Goal: Task Accomplishment & Management: Use online tool/utility

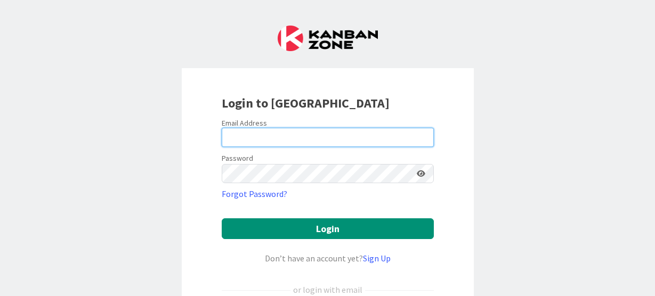
drag, startPoint x: 0, startPoint y: 0, endPoint x: 247, endPoint y: 141, distance: 284.6
click at [247, 142] on input "email" at bounding box center [328, 137] width 212 height 19
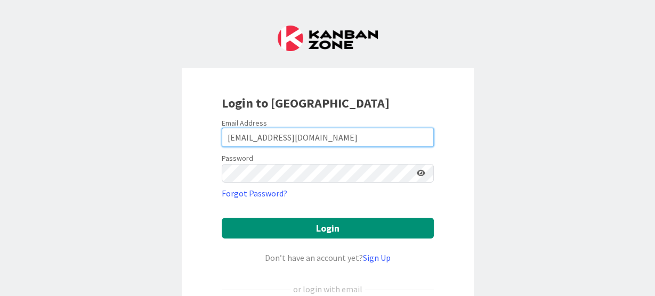
type input "[EMAIL_ADDRESS][DOMAIN_NAME]"
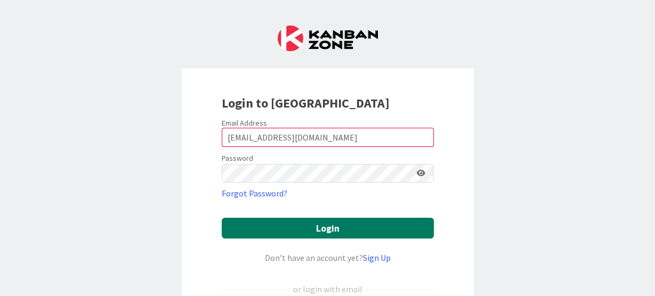
click at [245, 232] on button "Login" at bounding box center [328, 228] width 212 height 21
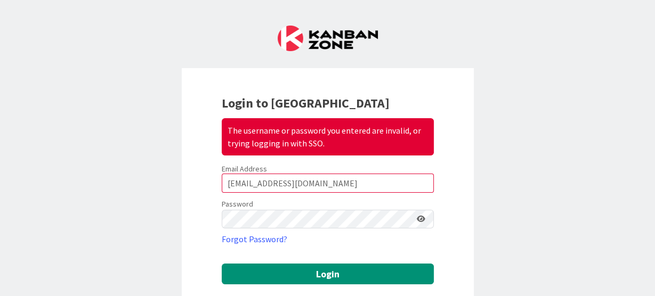
click at [417, 220] on icon at bounding box center [421, 218] width 9 height 7
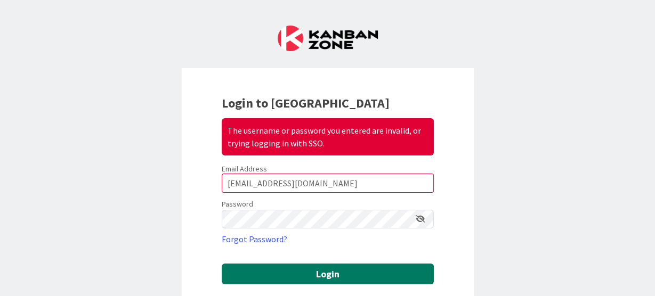
click at [291, 272] on button "Login" at bounding box center [328, 274] width 212 height 21
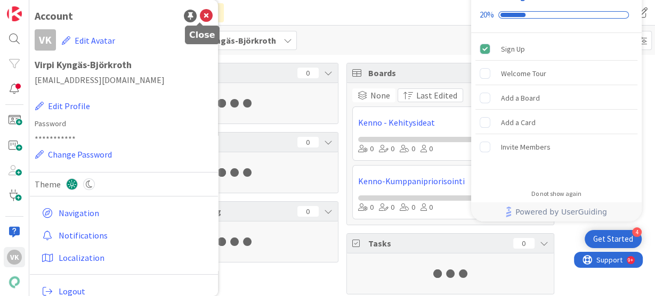
click at [201, 18] on icon at bounding box center [206, 16] width 13 height 13
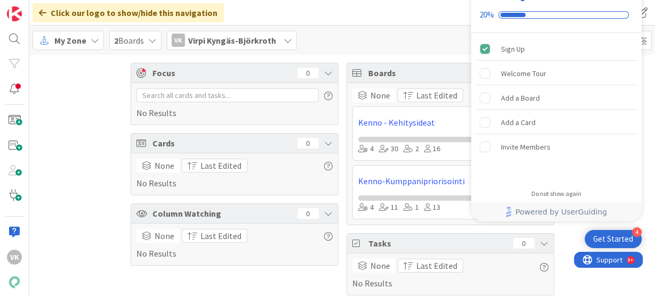
click at [86, 39] on div "My Zone" at bounding box center [67, 40] width 71 height 19
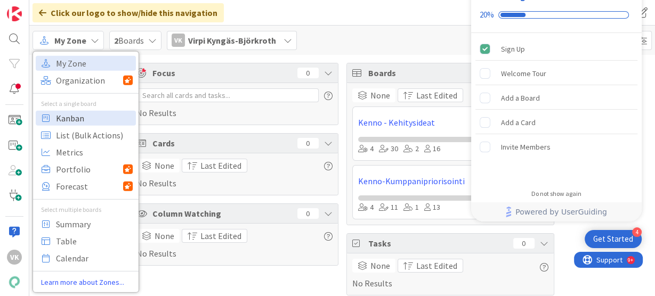
click at [77, 112] on span "Kanban" at bounding box center [94, 118] width 77 height 16
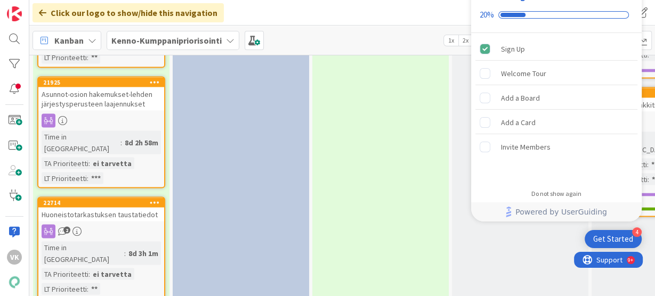
scroll to position [1619, 0]
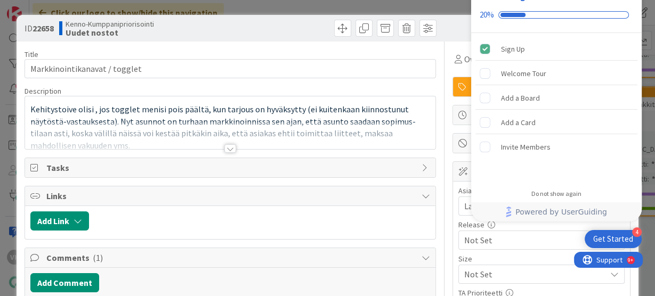
click at [227, 148] on div at bounding box center [230, 148] width 12 height 9
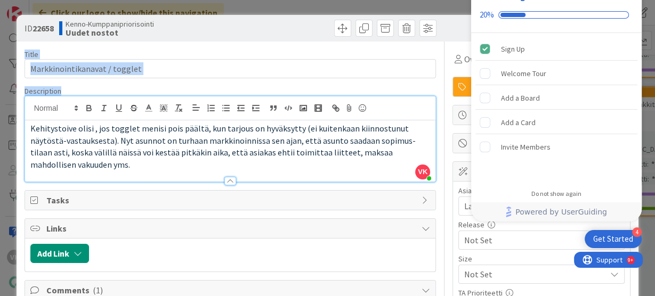
drag, startPoint x: 266, startPoint y: 20, endPoint x: 292, endPoint y: 81, distance: 67.3
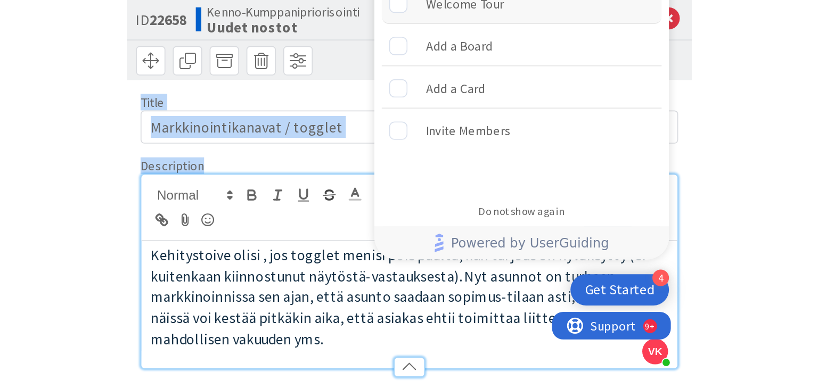
scroll to position [1619, 0]
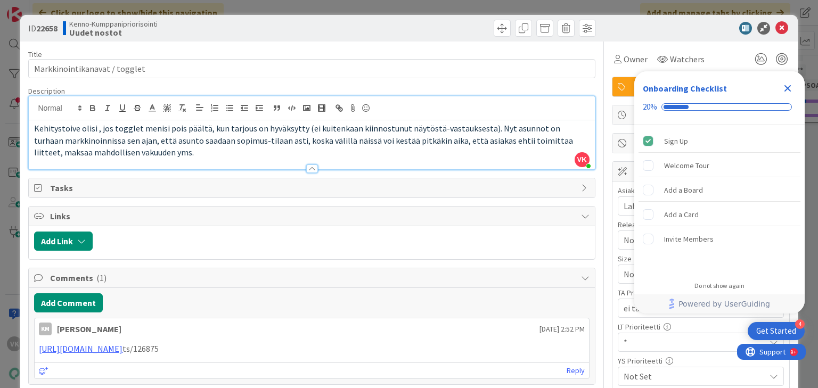
click at [654, 86] on icon "Close Checklist" at bounding box center [787, 88] width 13 height 13
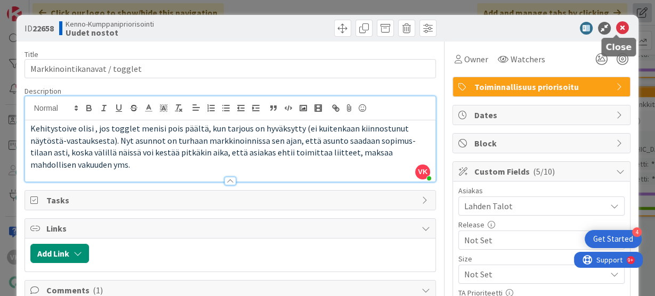
drag, startPoint x: 616, startPoint y: 30, endPoint x: 637, endPoint y: 17, distance: 24.2
click at [617, 30] on icon at bounding box center [622, 28] width 13 height 13
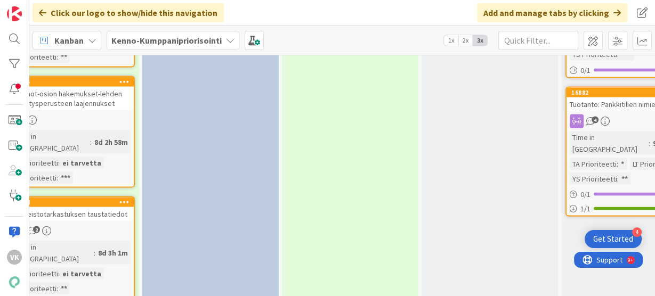
scroll to position [1619, 0]
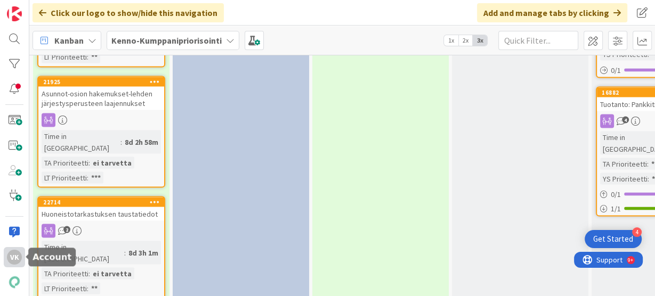
click at [14, 257] on div "VK" at bounding box center [14, 257] width 15 height 15
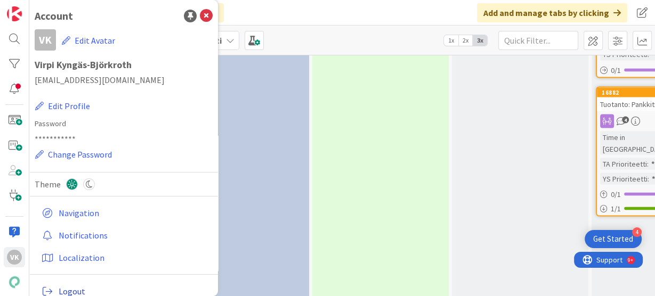
click at [68, 286] on span "Logout" at bounding box center [134, 291] width 150 height 13
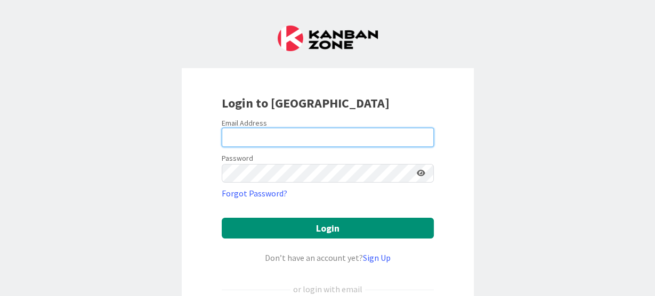
click at [232, 135] on input "email" at bounding box center [328, 137] width 212 height 19
type input "[EMAIL_ADDRESS][DOMAIN_NAME]"
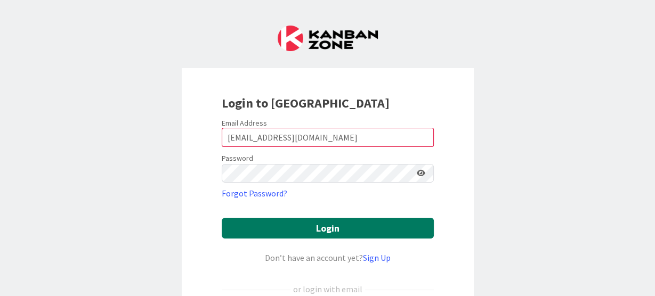
click at [251, 221] on button "Login" at bounding box center [328, 228] width 212 height 21
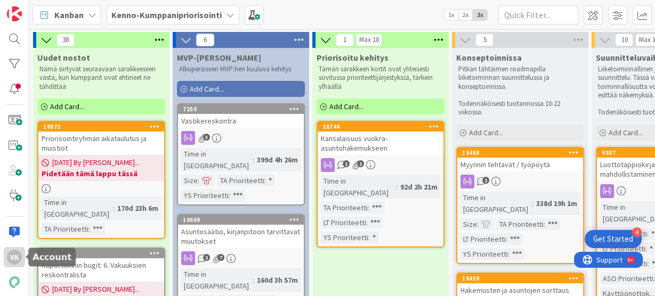
click at [11, 259] on div "VK" at bounding box center [14, 257] width 15 height 15
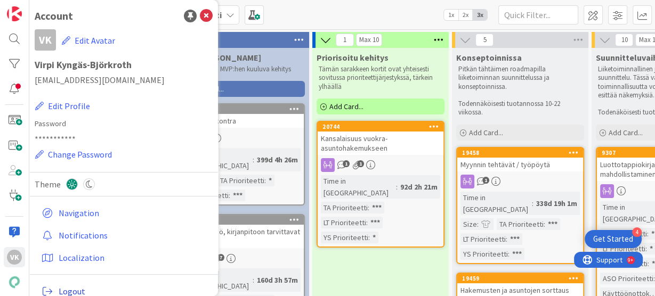
click at [77, 288] on span "Logout" at bounding box center [134, 291] width 150 height 13
